Goal: Task Accomplishment & Management: Complete application form

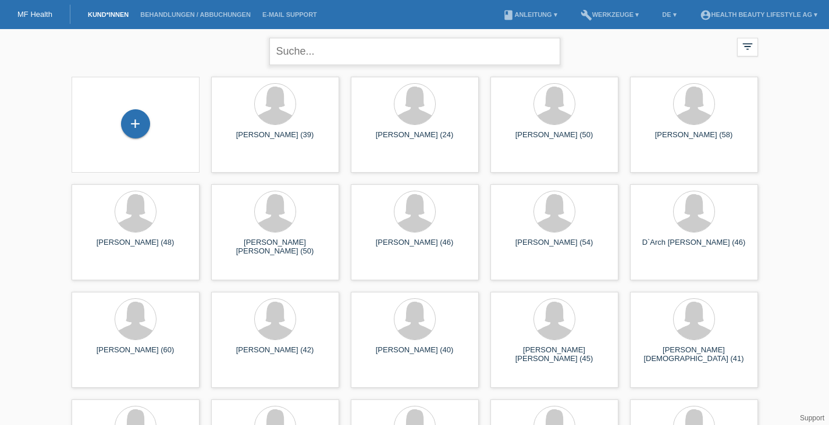
click at [317, 59] on input "text" at bounding box center [414, 51] width 291 height 27
type input "Horv"
click at [140, 138] on div "+" at bounding box center [135, 124] width 109 height 31
click at [137, 133] on div "+" at bounding box center [135, 123] width 29 height 29
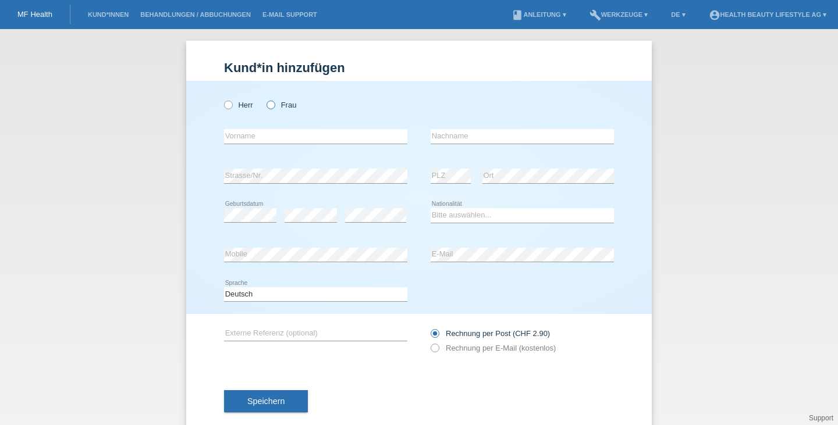
click at [265, 99] on icon at bounding box center [265, 99] width 0 height 0
click at [266, 106] on input "Frau" at bounding box center [270, 105] width 8 height 8
radio input "true"
click at [259, 133] on input "text" at bounding box center [315, 136] width 183 height 15
type input "[PERSON_NAME]"
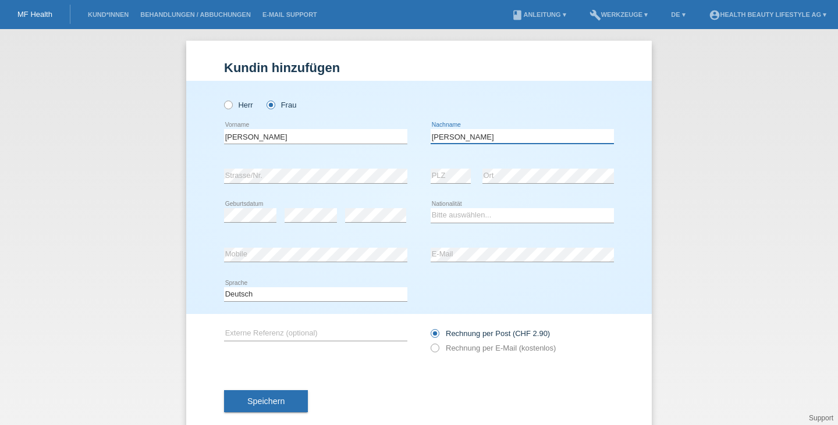
type input "[PERSON_NAME]"
click at [456, 212] on select "Bitte auswählen... Schweiz Deutschland Liechtenstein Österreich ------------ Af…" at bounding box center [522, 215] width 183 height 14
select select "HU"
click at [431, 208] on select "Bitte auswählen... Schweiz Deutschland Liechtenstein Österreich ------------ Af…" at bounding box center [522, 215] width 183 height 14
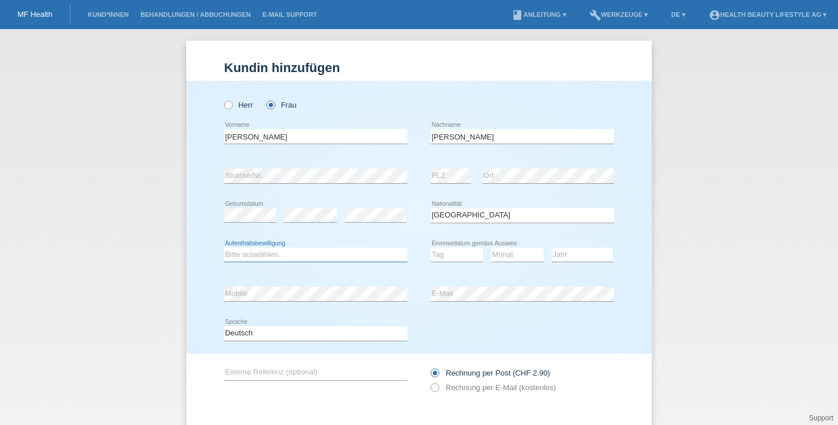
click at [284, 255] on select "Bitte auswählen... C B B - Flüchtlingsstatus Andere" at bounding box center [315, 255] width 183 height 14
select select "C"
click at [224, 248] on select "Bitte auswählen... C B B - Flüchtlingsstatus Andere" at bounding box center [315, 255] width 183 height 14
click at [447, 254] on select "Tag 01 02 03 04 05 06 07 08 09 10 11" at bounding box center [457, 255] width 52 height 14
select select "10"
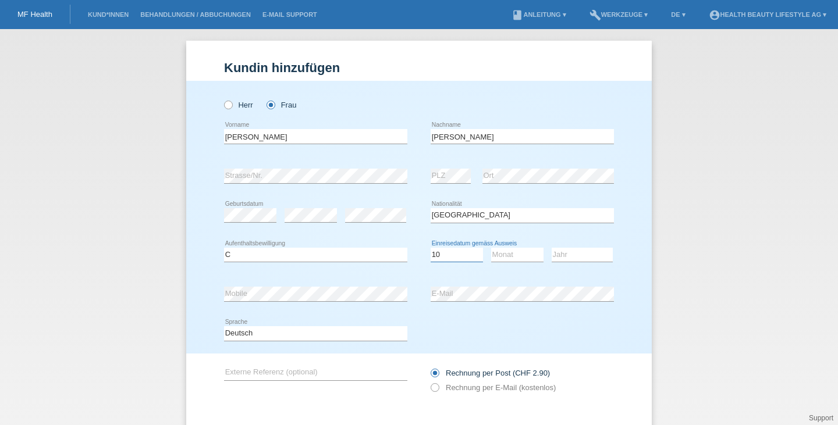
click at [431, 248] on select "Tag 01 02 03 04 05 06 07 08 09 10 11" at bounding box center [457, 255] width 52 height 14
select select "04"
select select "2016"
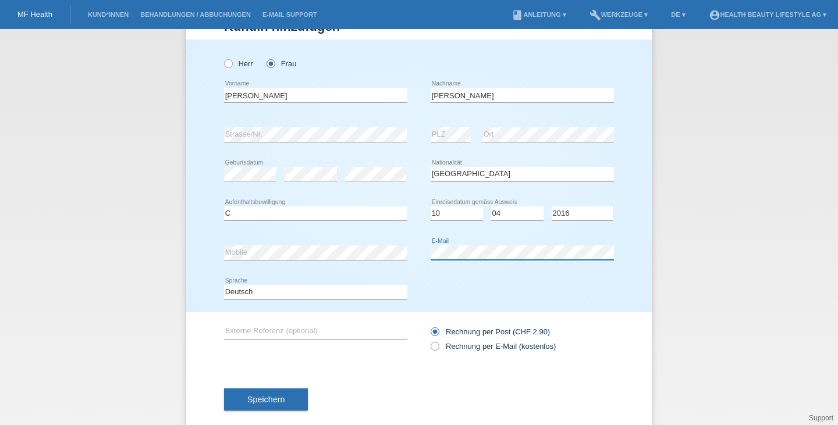
scroll to position [62, 0]
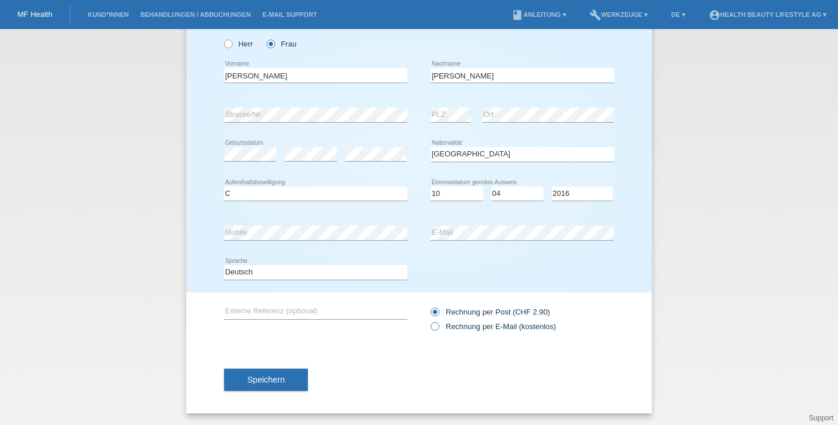
click at [496, 325] on label "Rechnung per E-Mail (kostenlos)" at bounding box center [493, 326] width 125 height 9
click at [438, 325] on input "Rechnung per E-Mail (kostenlos)" at bounding box center [435, 329] width 8 height 15
radio input "true"
click at [278, 379] on span "Speichern" at bounding box center [265, 379] width 37 height 9
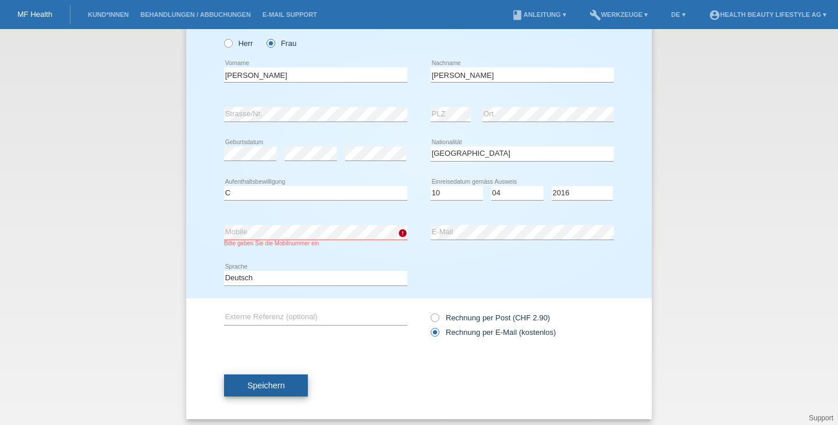
click at [269, 382] on span "Speichern" at bounding box center [265, 385] width 37 height 9
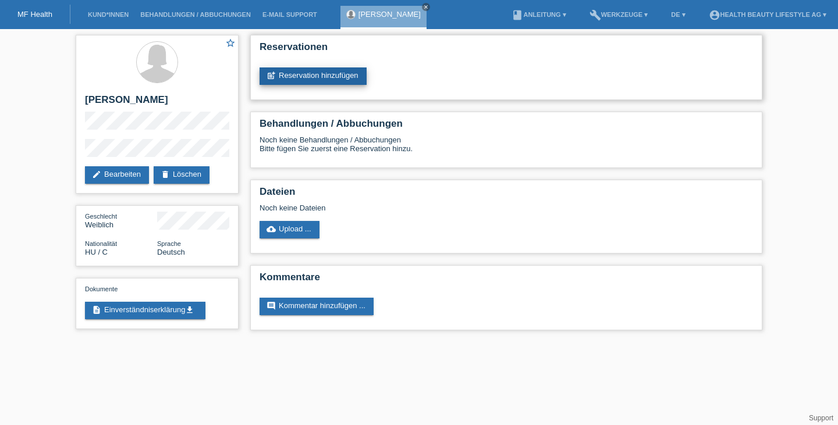
click at [320, 71] on link "post_add Reservation hinzufügen" at bounding box center [312, 75] width 107 height 17
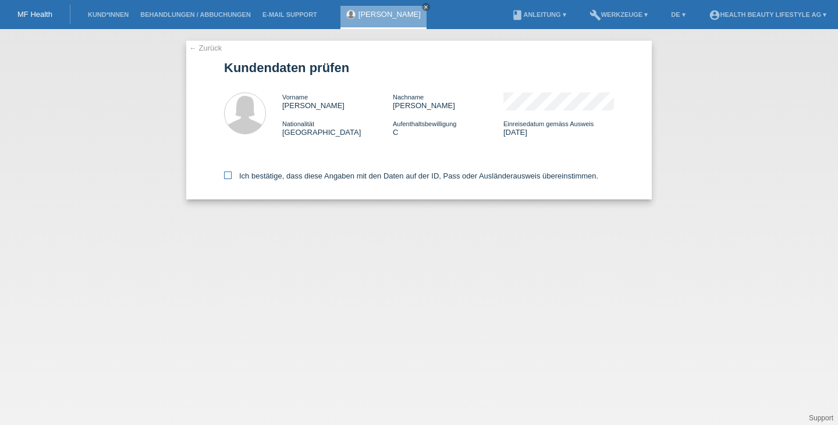
click at [225, 175] on icon at bounding box center [228, 176] width 8 height 8
click at [225, 175] on input "Ich bestätige, dass diese Angaben mit den Daten auf der ID, Pass oder Ausländer…" at bounding box center [228, 176] width 8 height 8
checkbox input "true"
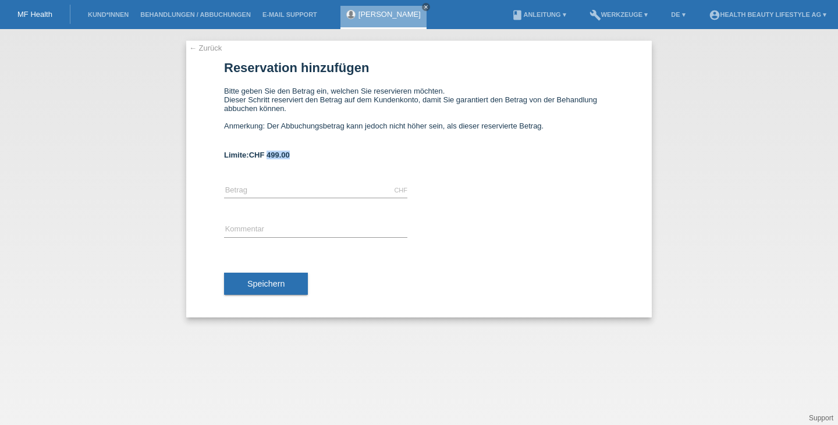
drag, startPoint x: 269, startPoint y: 155, endPoint x: 303, endPoint y: 154, distance: 33.2
click at [303, 154] on div "Limite: CHF 499.00" at bounding box center [419, 155] width 390 height 9
click at [263, 187] on input "text" at bounding box center [315, 190] width 183 height 15
click at [252, 187] on input "text" at bounding box center [315, 190] width 183 height 15
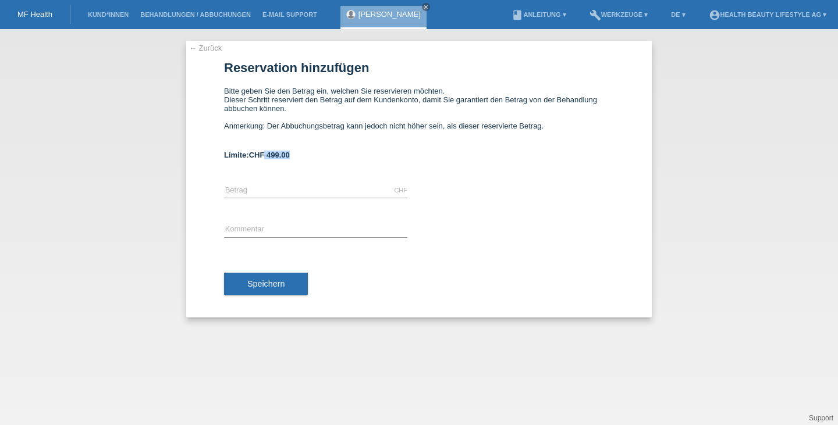
drag, startPoint x: 266, startPoint y: 156, endPoint x: 294, endPoint y: 151, distance: 27.7
click at [294, 151] on form "Reservation hinzufügen Bitte geben Sie den Betrag ein, welchen Sie reservieren …" at bounding box center [419, 189] width 390 height 257
click at [293, 152] on form "Reservation hinzufügen Bitte geben Sie den Betrag ein, welchen Sie reservieren …" at bounding box center [419, 189] width 390 height 257
